Goal: Information Seeking & Learning: Obtain resource

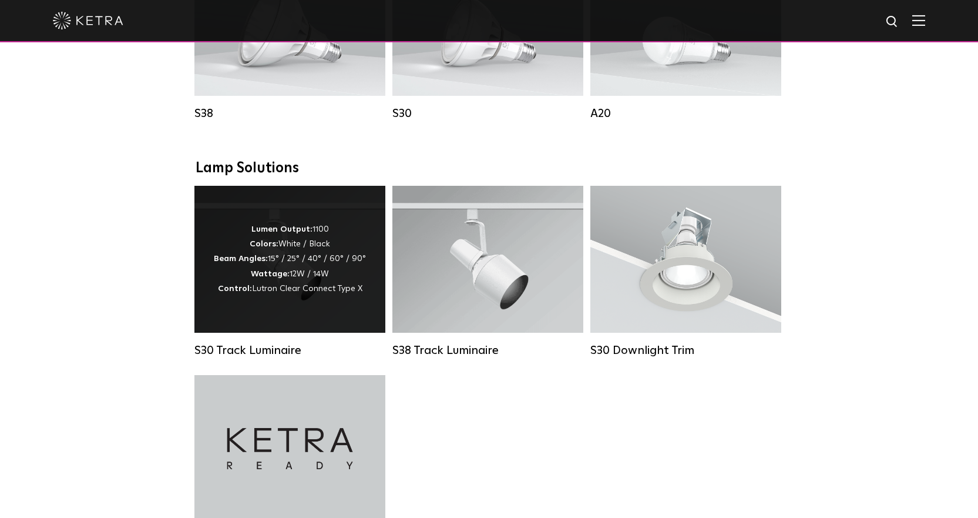
scroll to position [764, 0]
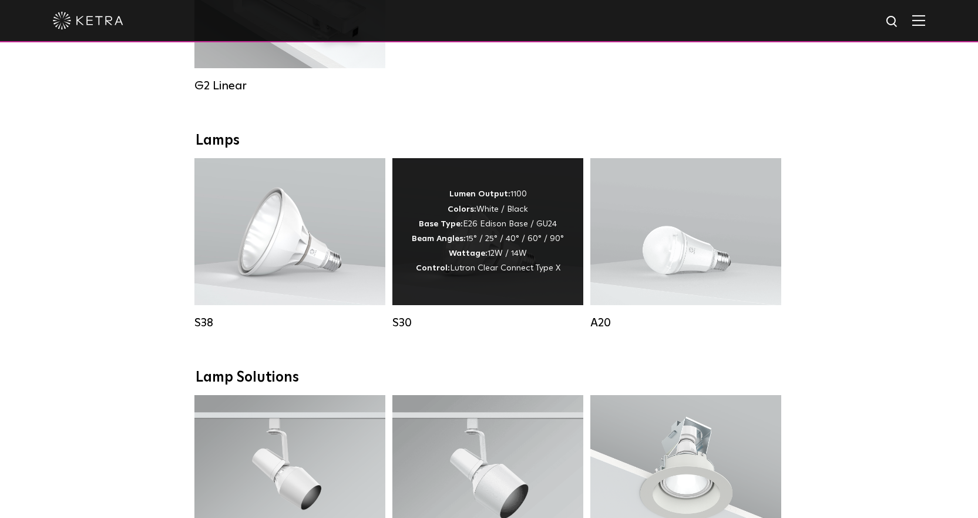
click at [446, 266] on div "Lumen Output: 1100 Colors: White / Black Base Type: E26 Edison Base / GU24 Beam…" at bounding box center [488, 231] width 152 height 89
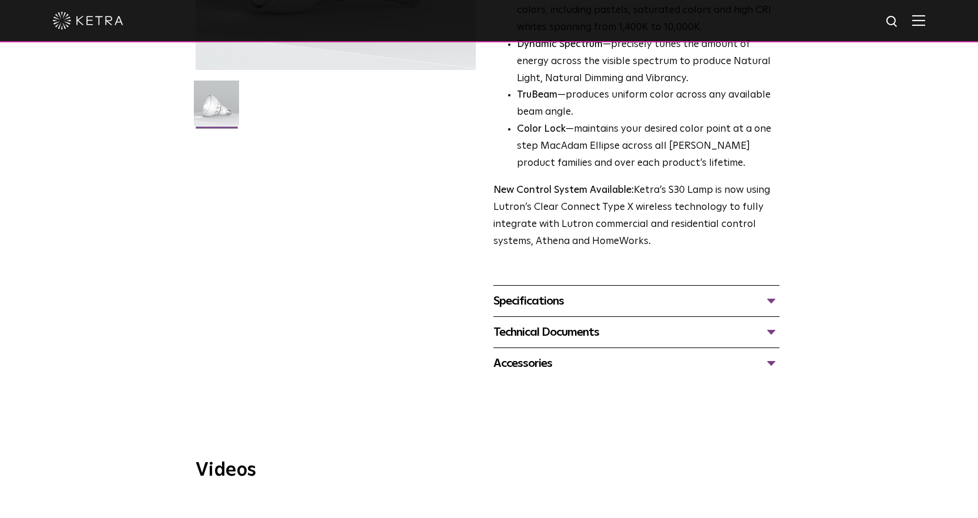
scroll to position [294, 0]
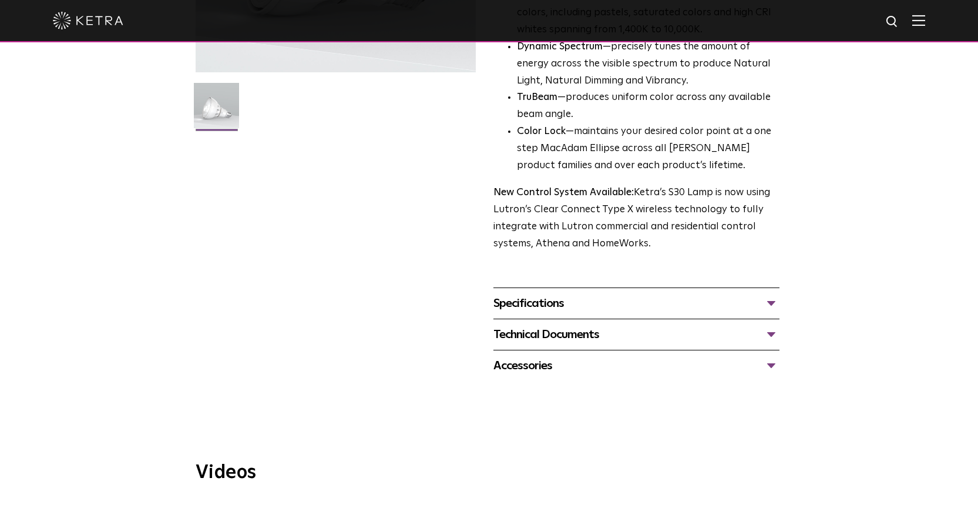
click at [772, 332] on div "Technical Documents" at bounding box center [636, 334] width 286 height 19
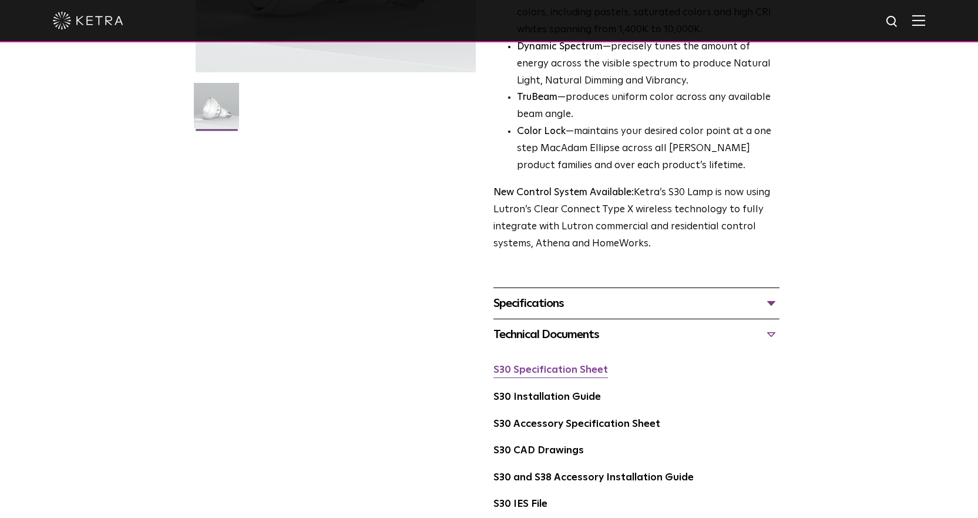
click at [560, 368] on link "S30 Specification Sheet" at bounding box center [550, 370] width 115 height 10
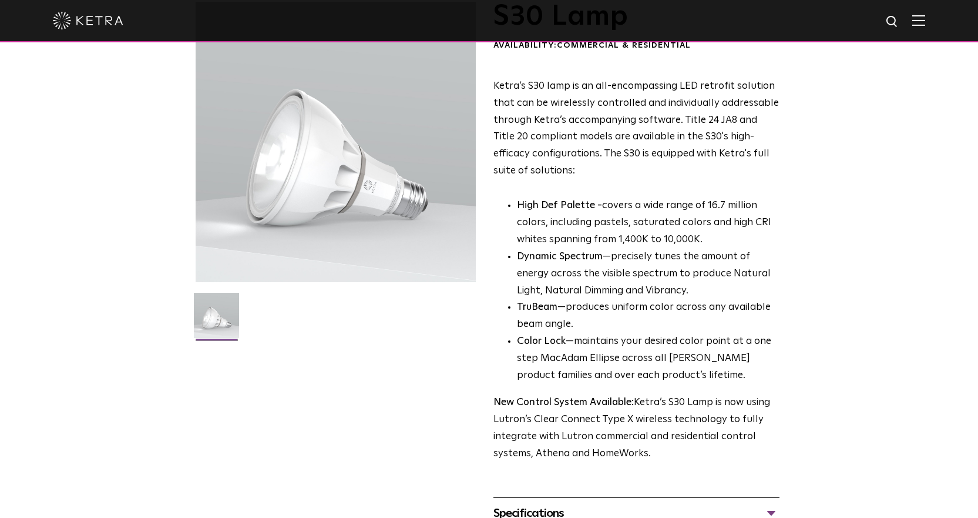
scroll to position [0, 0]
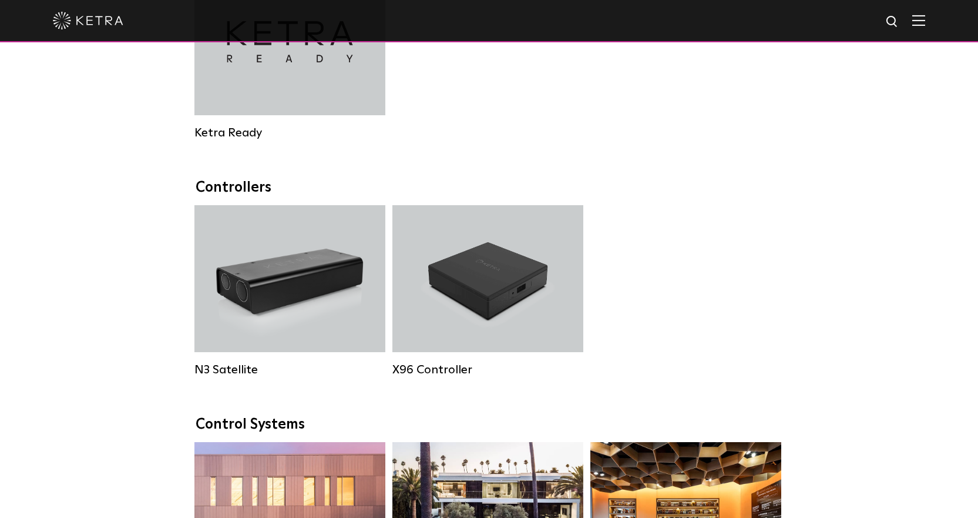
scroll to position [764, 0]
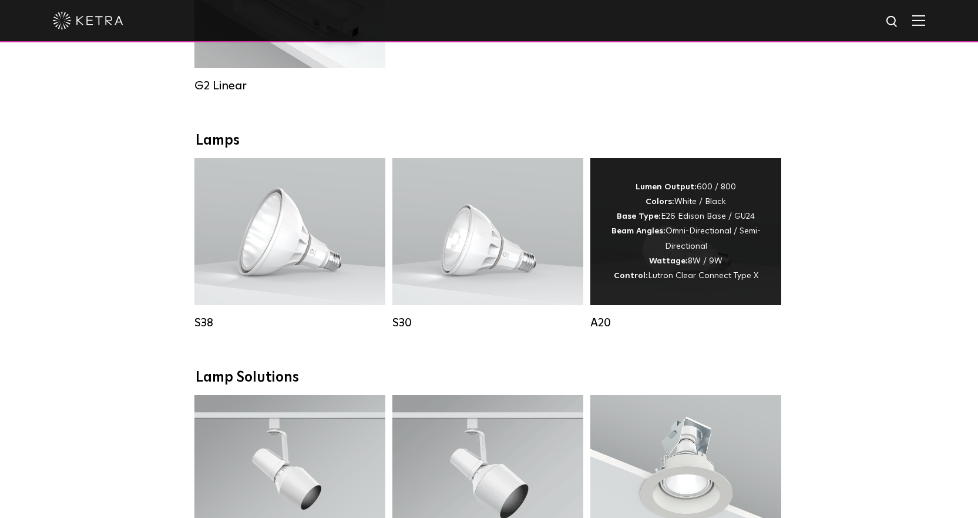
click at [683, 264] on div "Lumen Output: 600 / 800 Colors: White / Black Base Type: E26 Edison Base / GU24…" at bounding box center [686, 231] width 156 height 103
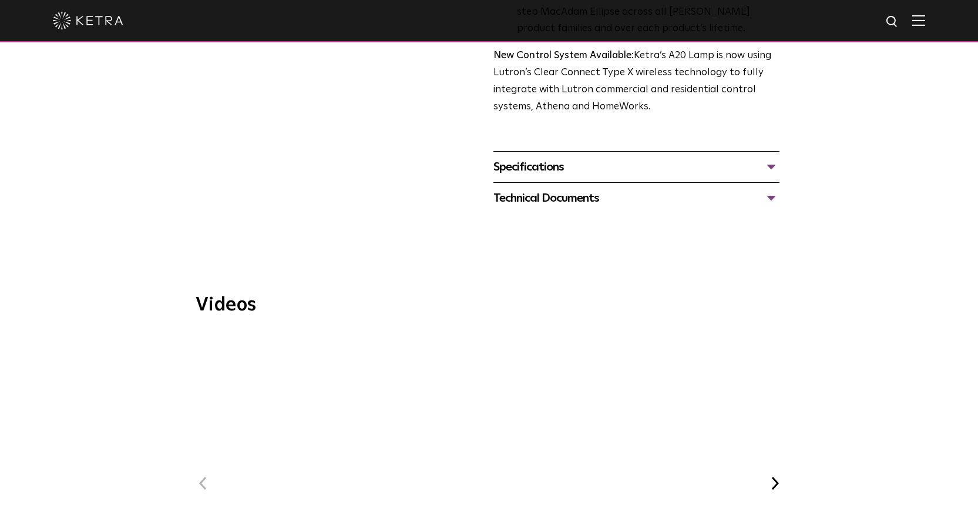
scroll to position [529, 0]
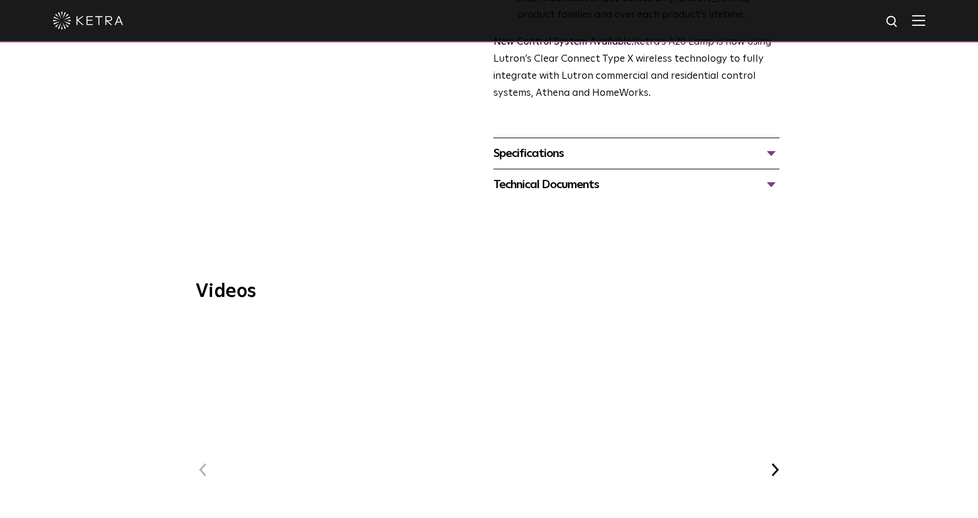
click at [775, 144] on div "Specifications" at bounding box center [636, 153] width 286 height 19
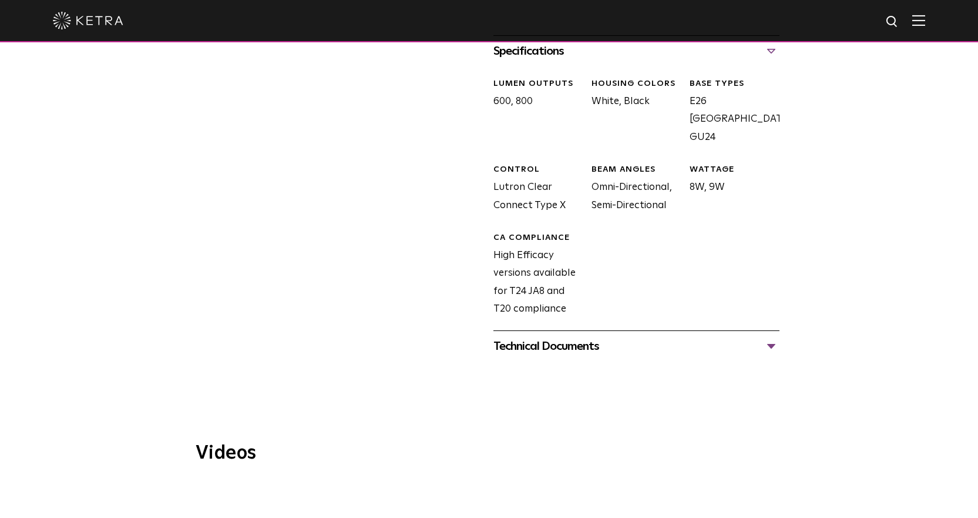
scroll to position [705, 0]
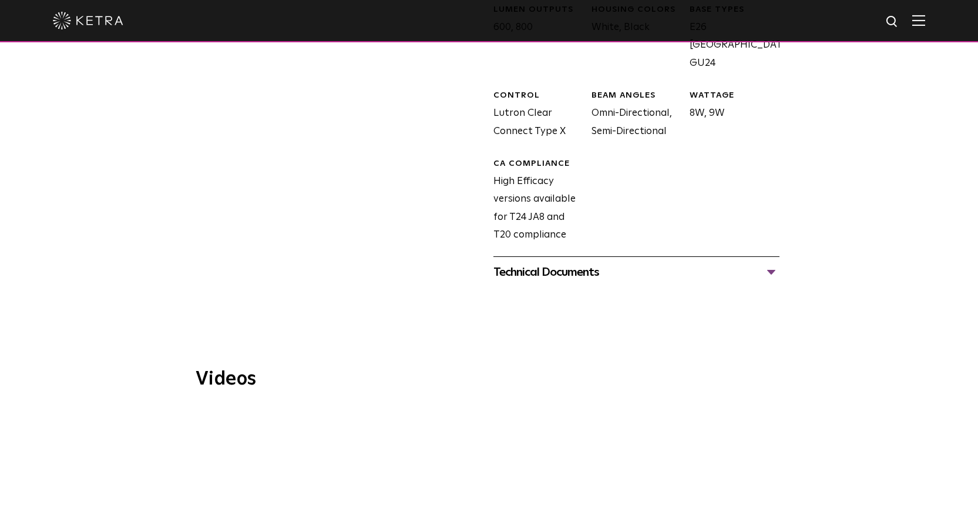
click at [771, 263] on div "Technical Documents" at bounding box center [636, 272] width 286 height 19
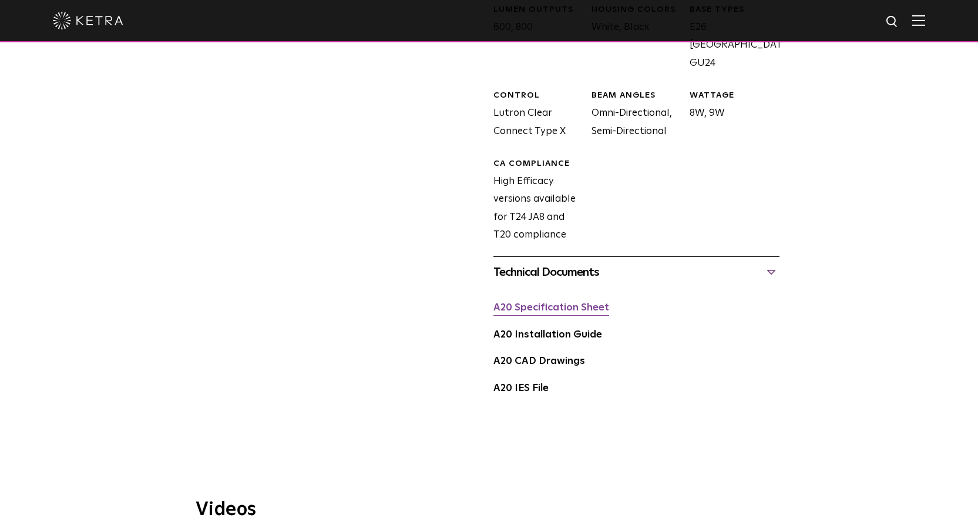
click at [553, 303] on link "A20 Specification Sheet" at bounding box center [551, 308] width 116 height 10
